Goal: Transaction & Acquisition: Purchase product/service

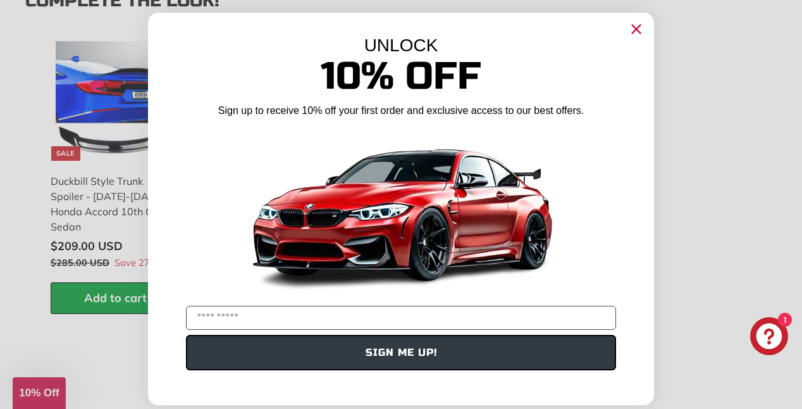
scroll to position [1635, 0]
